Goal: Transaction & Acquisition: Subscribe to service/newsletter

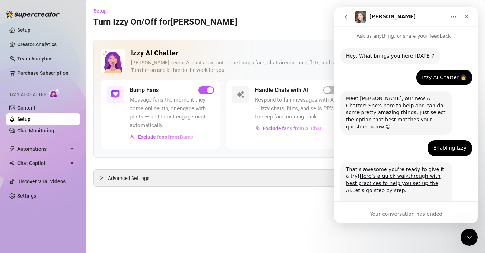
scroll to position [485, 0]
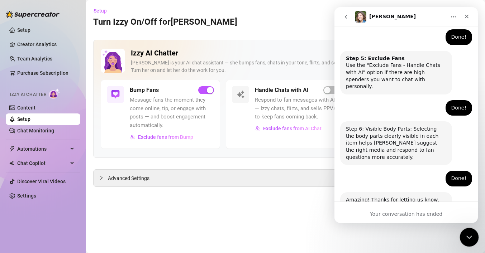
click at [469, 236] on icon "Close Intercom Messenger" at bounding box center [467, 236] width 5 height 3
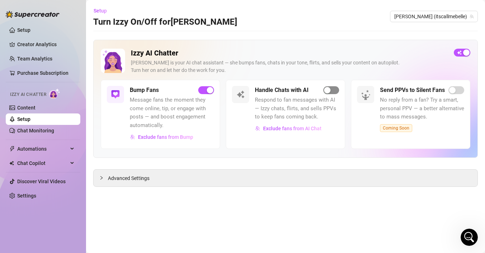
click at [333, 90] on span "button" at bounding box center [331, 90] width 16 height 8
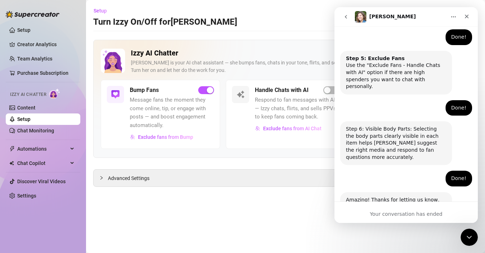
click at [403, 215] on div "Your conversation has ended" at bounding box center [405, 215] width 143 height 8
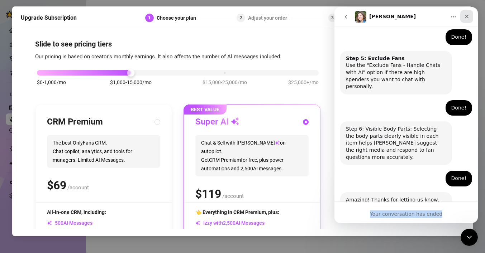
click at [468, 16] on icon "Close" at bounding box center [467, 17] width 6 height 6
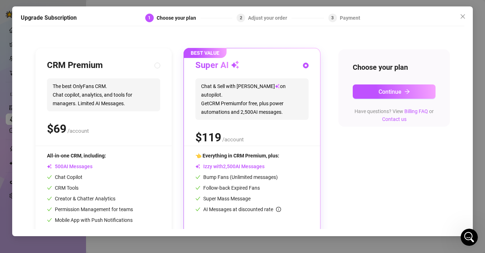
scroll to position [80, 0]
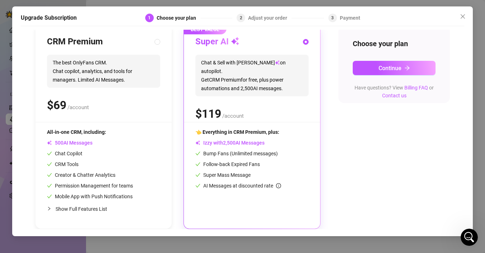
click at [272, 105] on div "$ /account" at bounding box center [251, 114] width 113 height 18
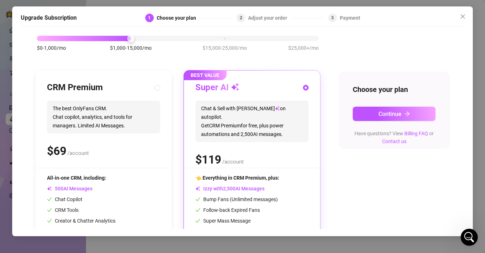
scroll to position [16, 0]
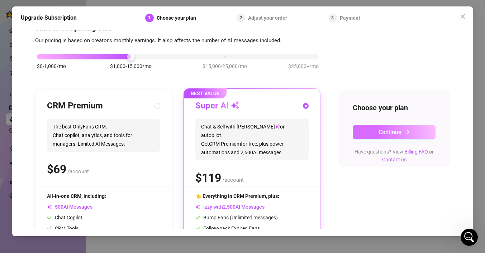
click at [373, 130] on button "Continue" at bounding box center [394, 132] width 83 height 14
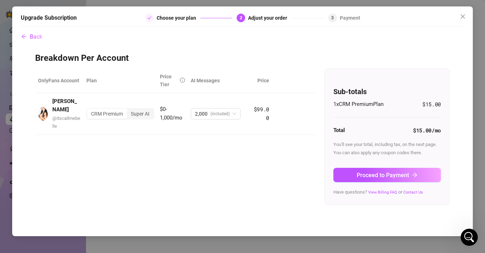
scroll to position [0, 0]
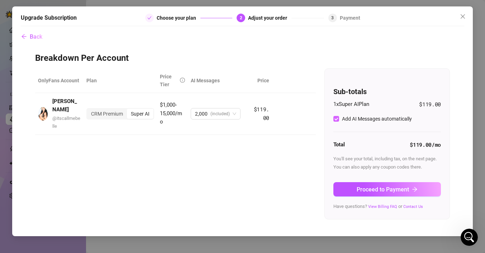
click at [337, 118] on input "Add AI Messages automatically" at bounding box center [336, 119] width 6 height 6
checkbox input "true"
click at [382, 191] on span "Proceed to Payment" at bounding box center [382, 189] width 52 height 7
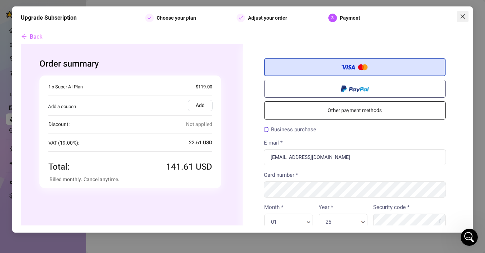
click at [463, 16] on icon "close" at bounding box center [462, 16] width 4 height 4
